Goal: Task Accomplishment & Management: Complete application form

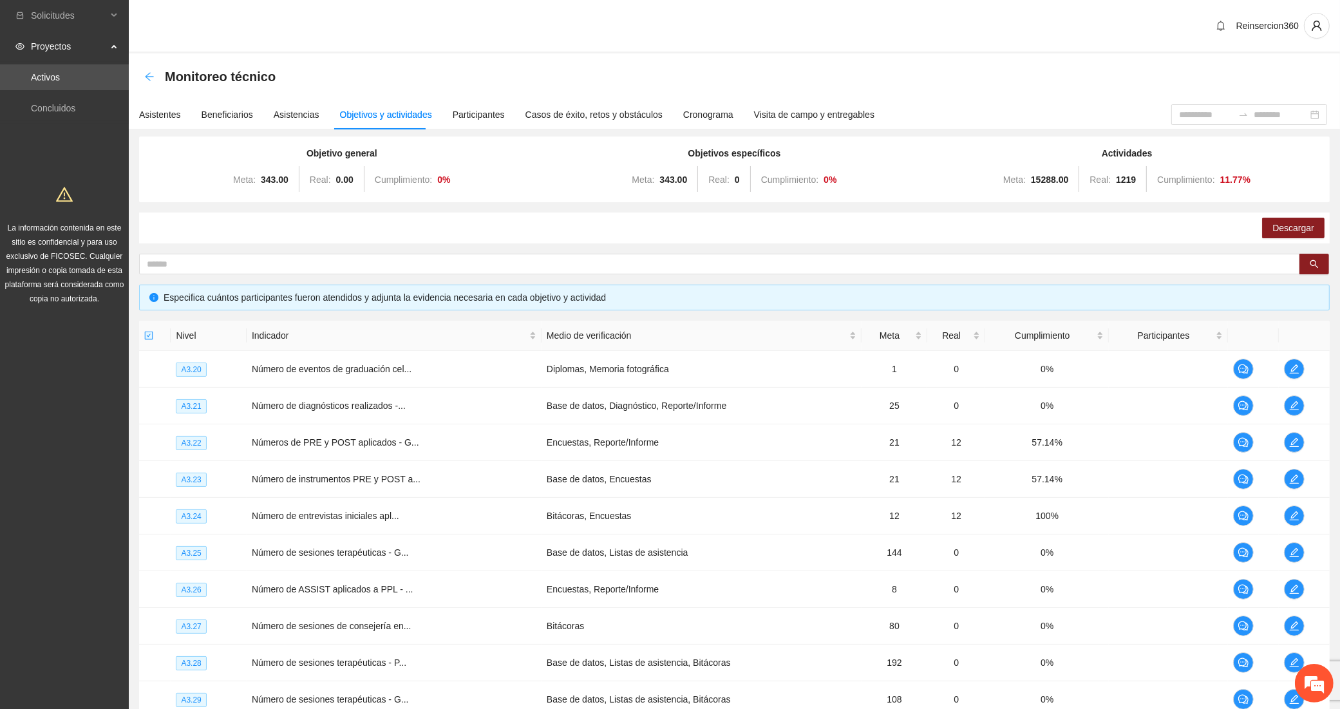
click at [146, 74] on icon "arrow-left" at bounding box center [149, 76] width 10 height 10
click at [153, 78] on icon "arrow-left" at bounding box center [149, 76] width 10 height 10
click at [60, 73] on link "Activos" at bounding box center [45, 77] width 29 height 10
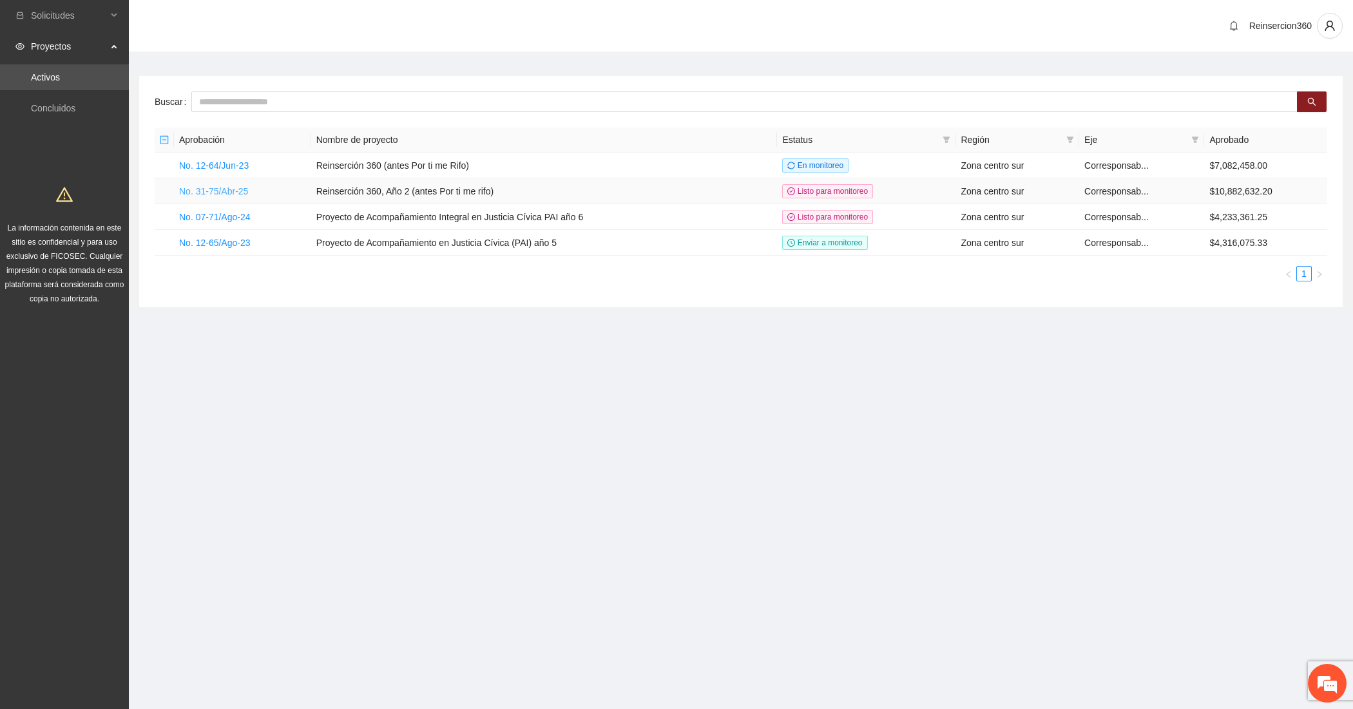
click at [216, 189] on link "No. 31-75/Abr-25" at bounding box center [213, 191] width 69 height 10
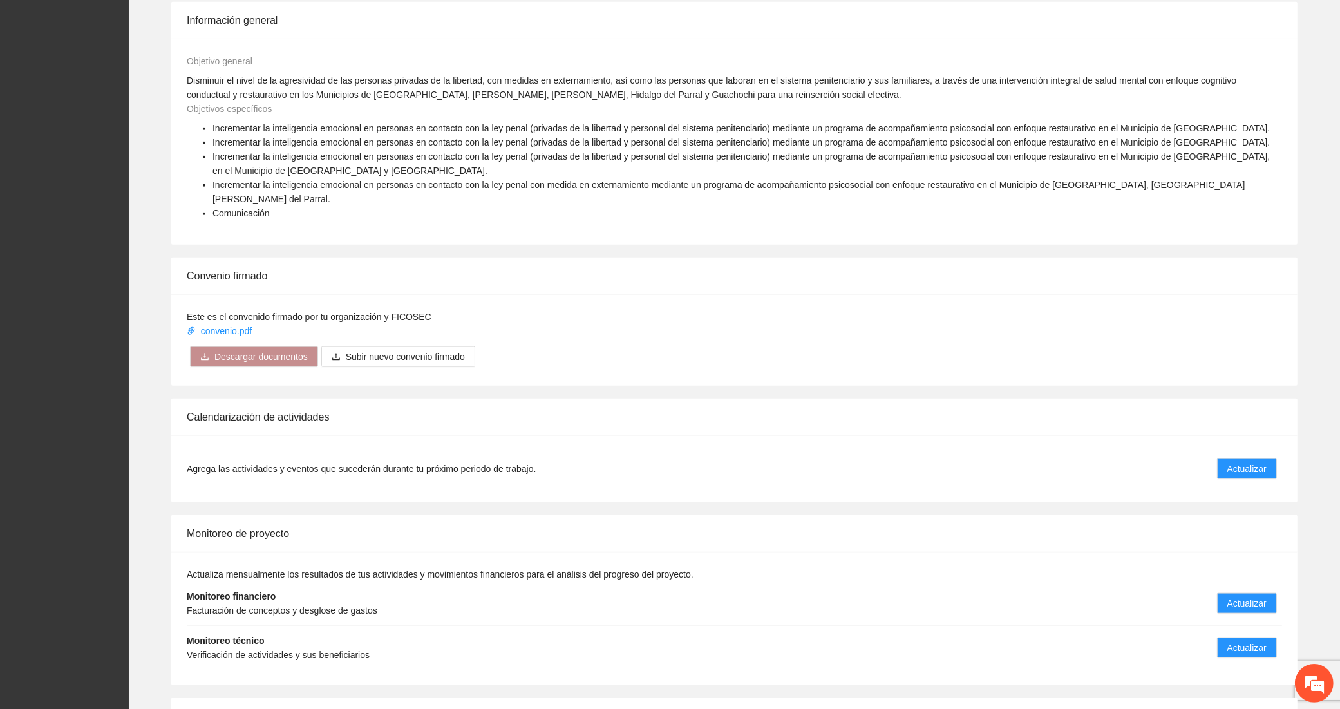
scroll to position [1503, 0]
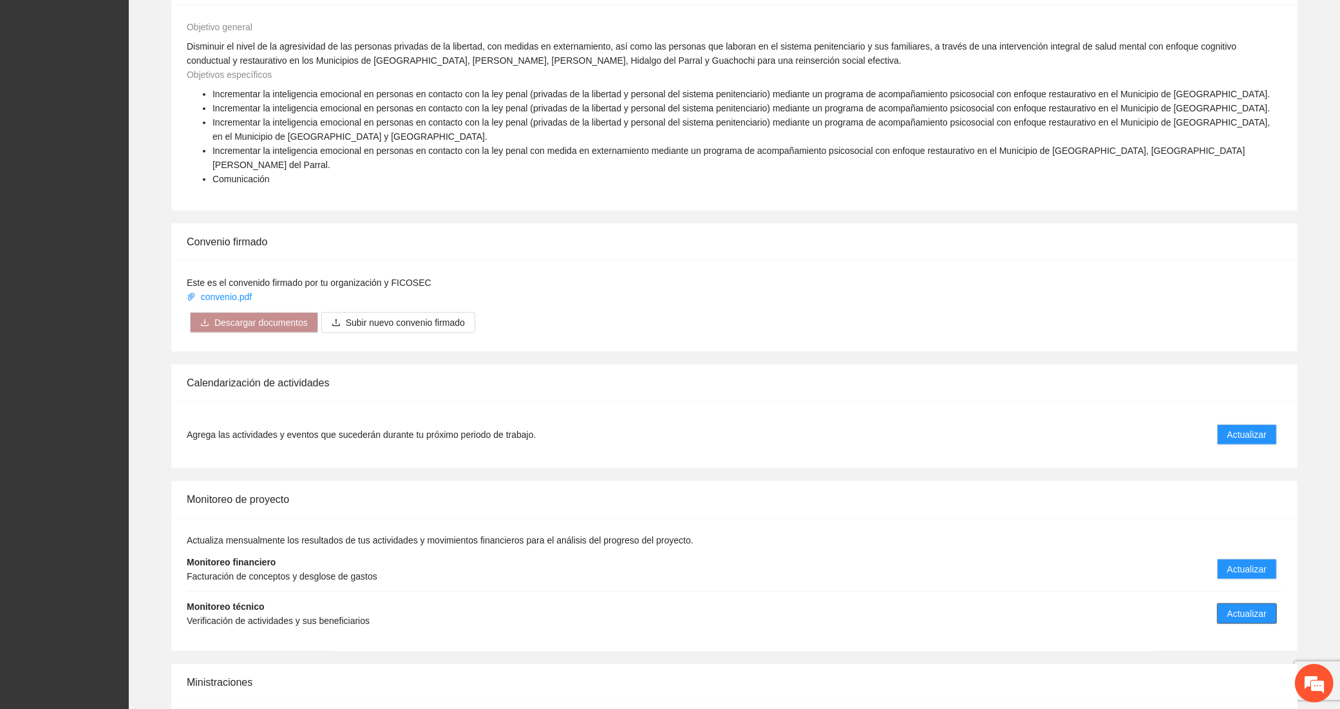
click at [1246, 607] on span "Actualizar" at bounding box center [1247, 614] width 39 height 14
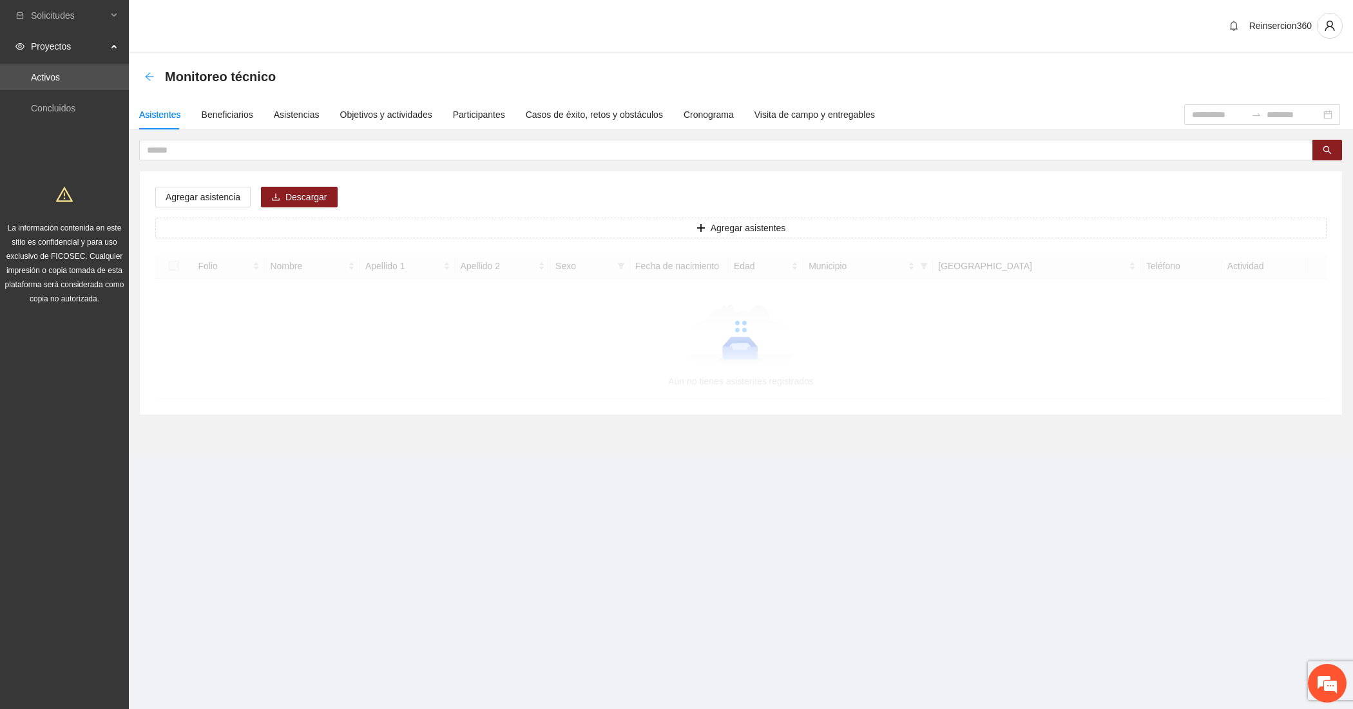
click at [144, 76] on icon "arrow-left" at bounding box center [149, 76] width 10 height 10
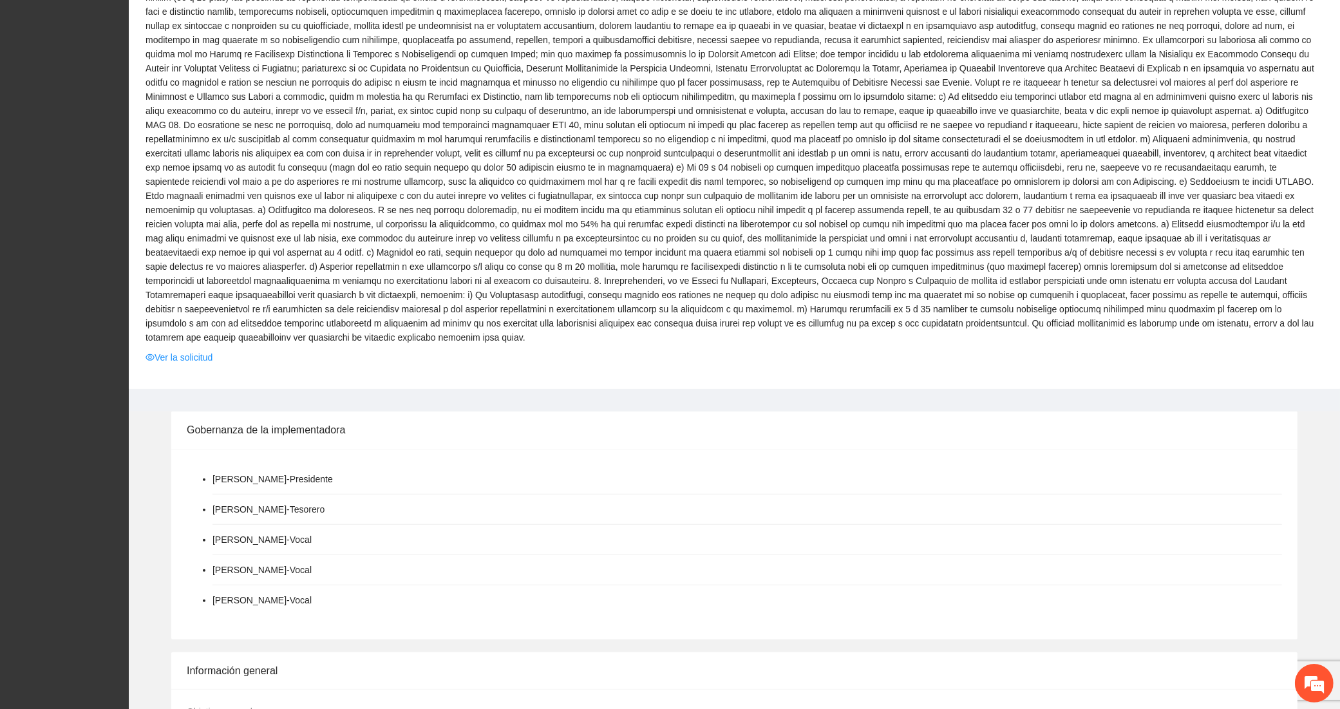
scroll to position [966, 0]
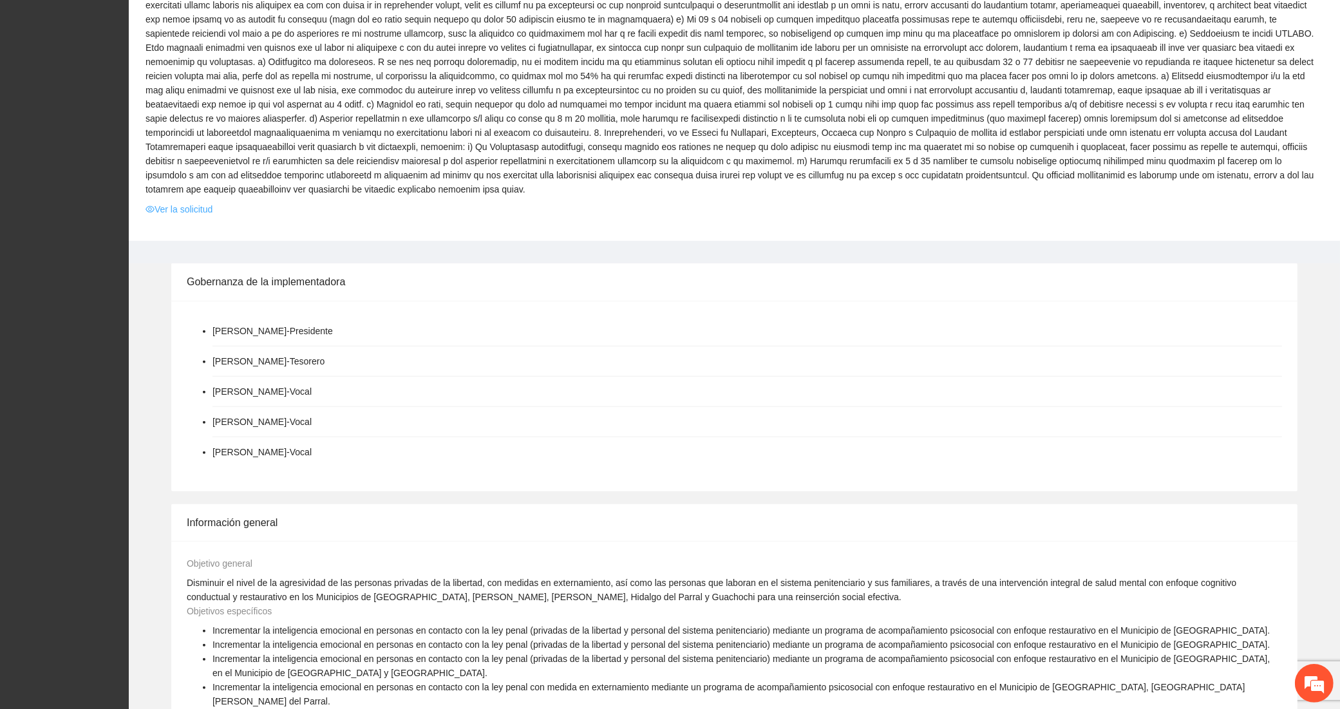
click at [200, 202] on link "Ver la solicitud" at bounding box center [179, 209] width 67 height 14
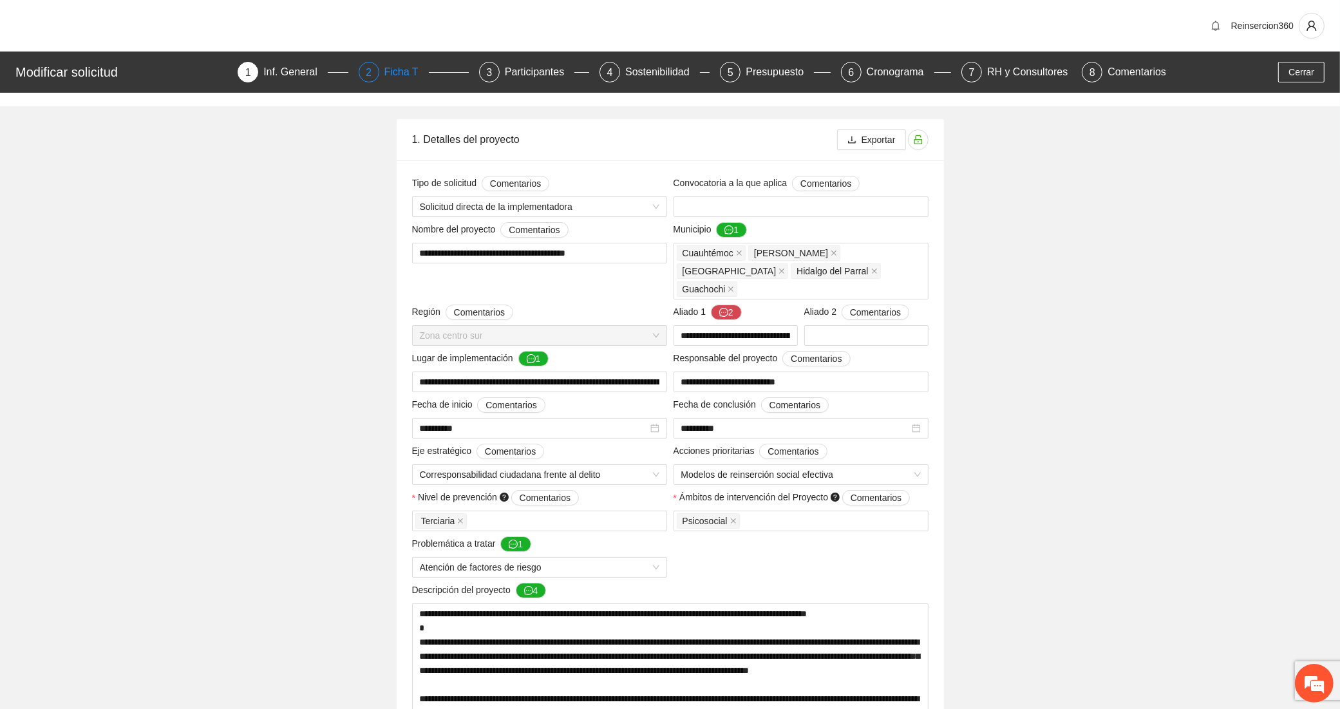
click at [370, 66] on div "2" at bounding box center [369, 72] width 21 height 21
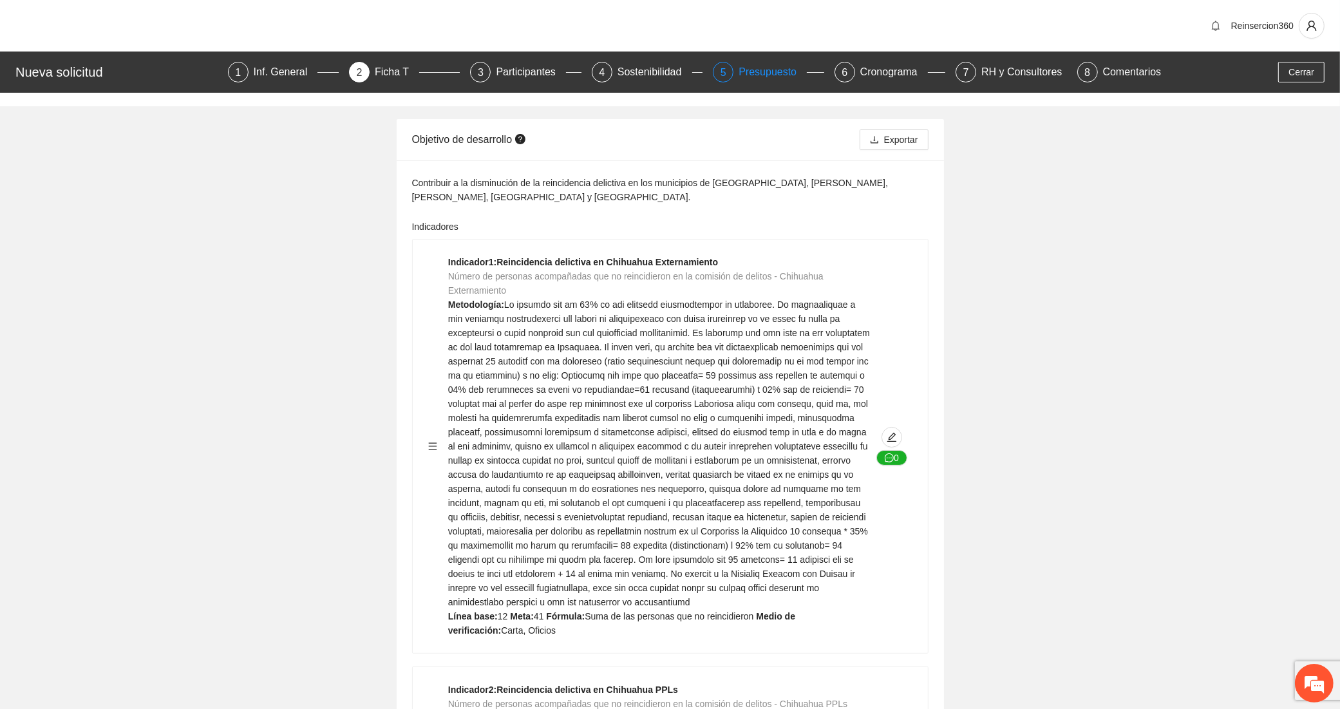
click at [768, 76] on div "Presupuesto" at bounding box center [773, 72] width 68 height 21
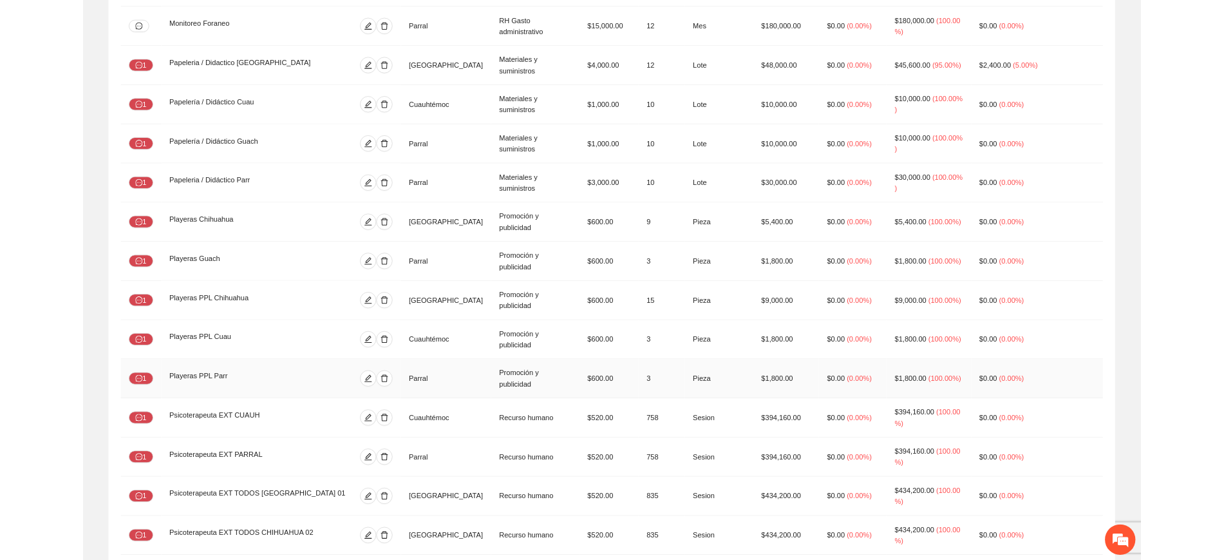
scroll to position [3144, 0]
